Goal: Information Seeking & Learning: Find specific fact

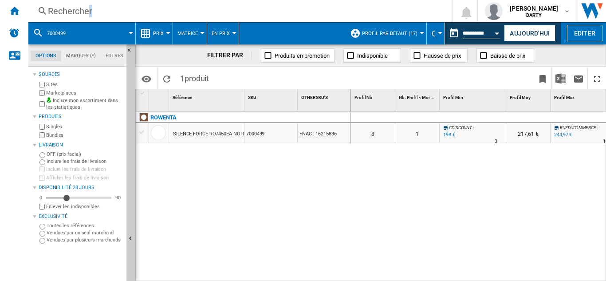
click at [59, 10] on div "Rechercher" at bounding box center [238, 11] width 381 height 12
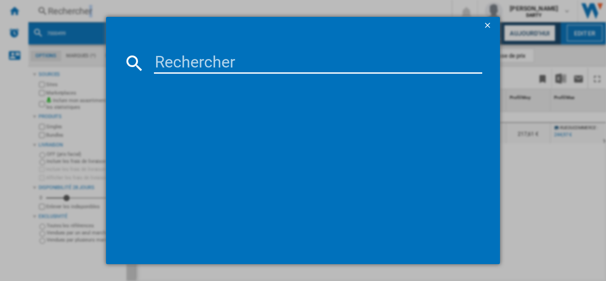
click at [164, 59] on input at bounding box center [318, 62] width 328 height 21
paste input "7712600"
type input "7712600"
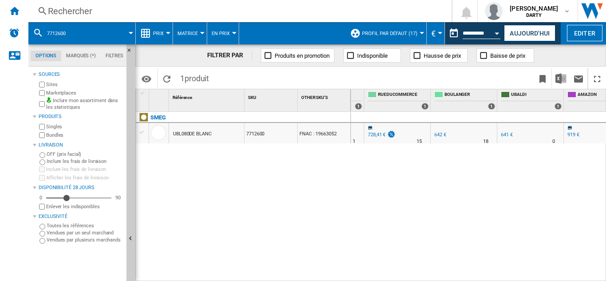
click at [78, 11] on div "Rechercher" at bounding box center [238, 11] width 381 height 12
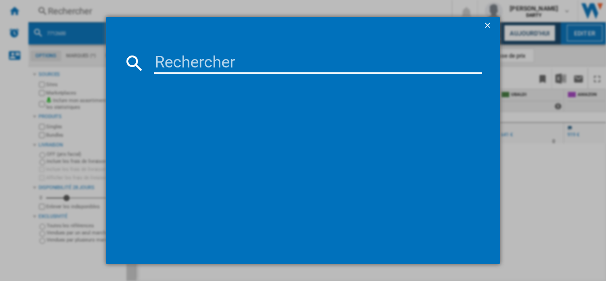
type input "7533748"
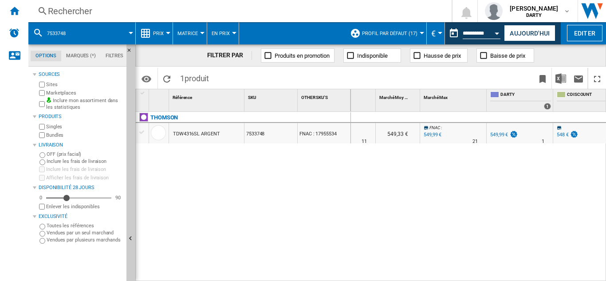
scroll to position [0, 398]
click at [60, 4] on div "Rechercher Rechercher 0 [PERSON_NAME] [GEOGRAPHIC_DATA] FNAC [GEOGRAPHIC_DATA]" at bounding box center [317, 11] width 578 height 22
click at [69, 9] on div "Rechercher" at bounding box center [238, 11] width 381 height 12
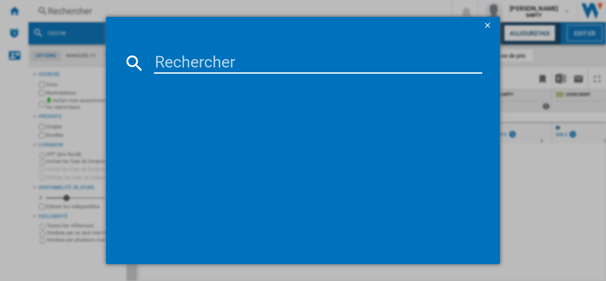
type input "8069557"
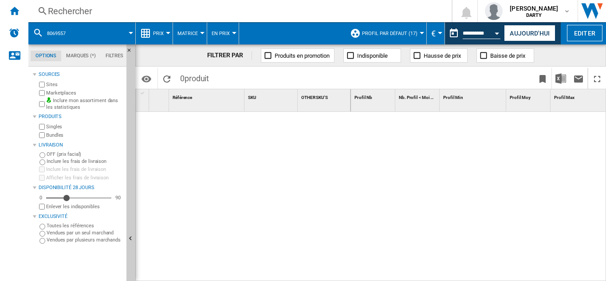
click at [73, 13] on div "Rechercher" at bounding box center [238, 11] width 381 height 12
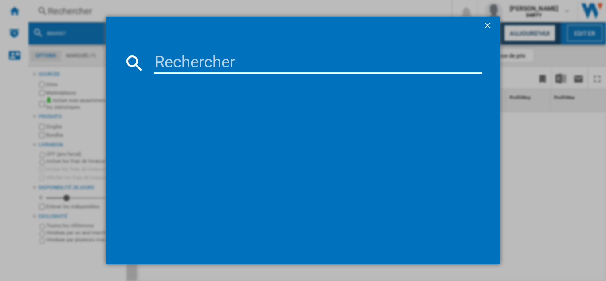
click at [200, 71] on input at bounding box center [318, 62] width 328 height 21
paste input "7940041"
type input "7940041"
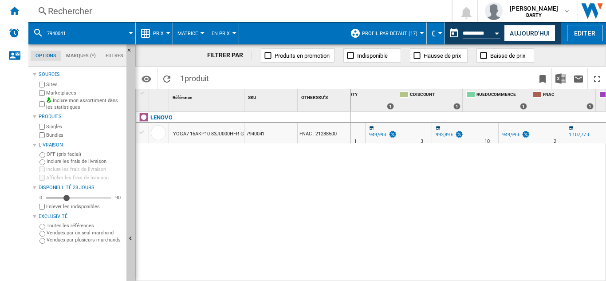
scroll to position [0, 584]
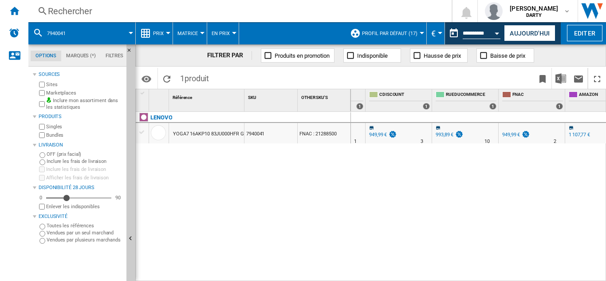
click at [74, 7] on div "Rechercher" at bounding box center [238, 11] width 381 height 12
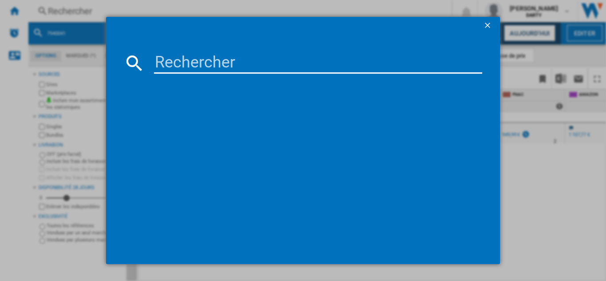
type input "7000804"
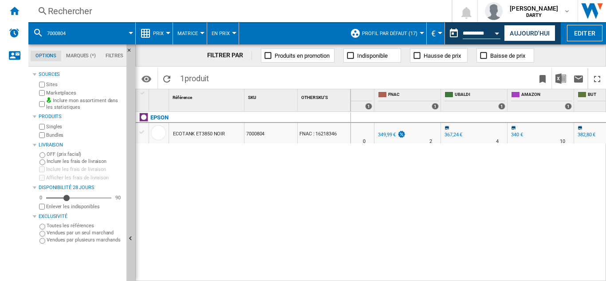
click at [73, 10] on div "Rechercher" at bounding box center [238, 11] width 381 height 12
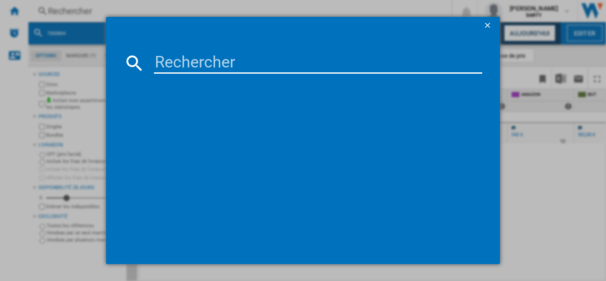
type input "4636872"
